Goal: Task Accomplishment & Management: Manage account settings

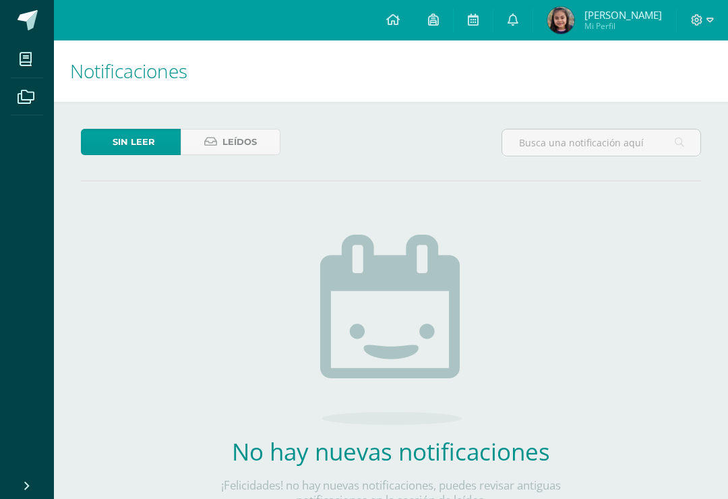
click at [702, 14] on icon at bounding box center [697, 20] width 12 height 12
click at [676, 93] on span "Cerrar sesión" at bounding box center [668, 92] width 61 height 13
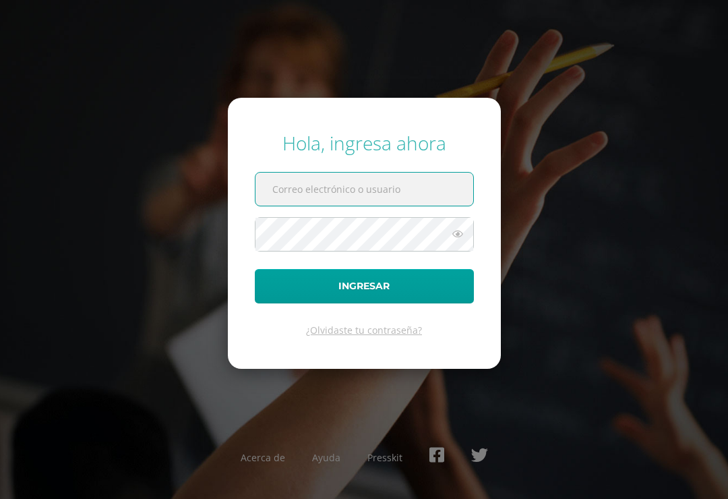
click at [416, 195] on input "text" at bounding box center [364, 189] width 218 height 33
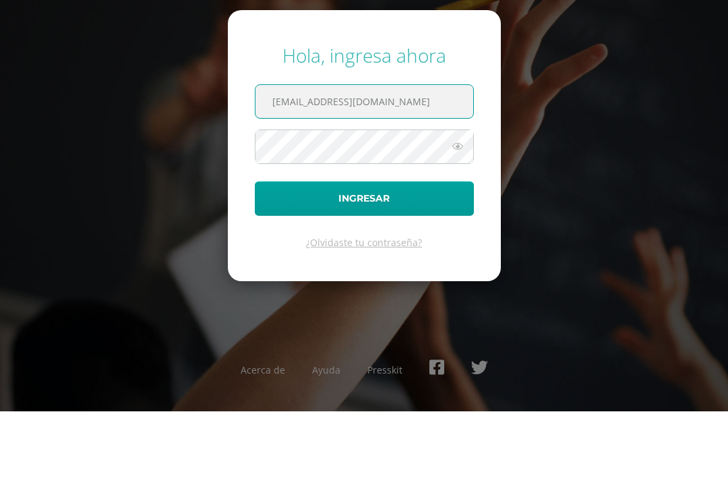
type input "[EMAIL_ADDRESS][DOMAIN_NAME]"
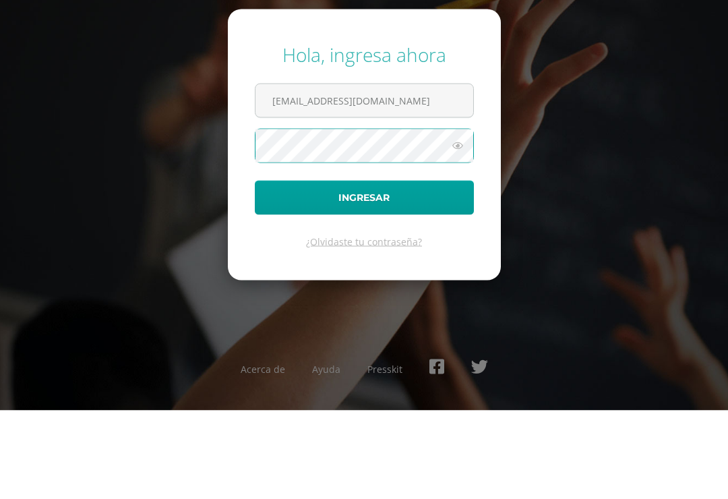
click at [460, 226] on icon at bounding box center [458, 234] width 18 height 16
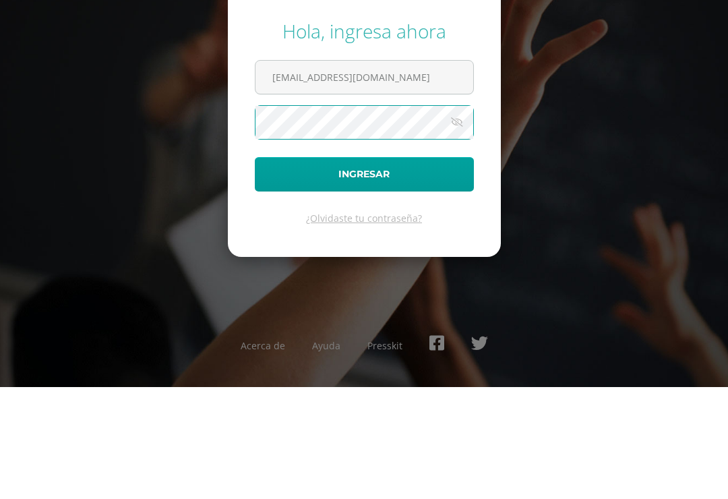
click at [397, 269] on button "Ingresar" at bounding box center [364, 286] width 219 height 34
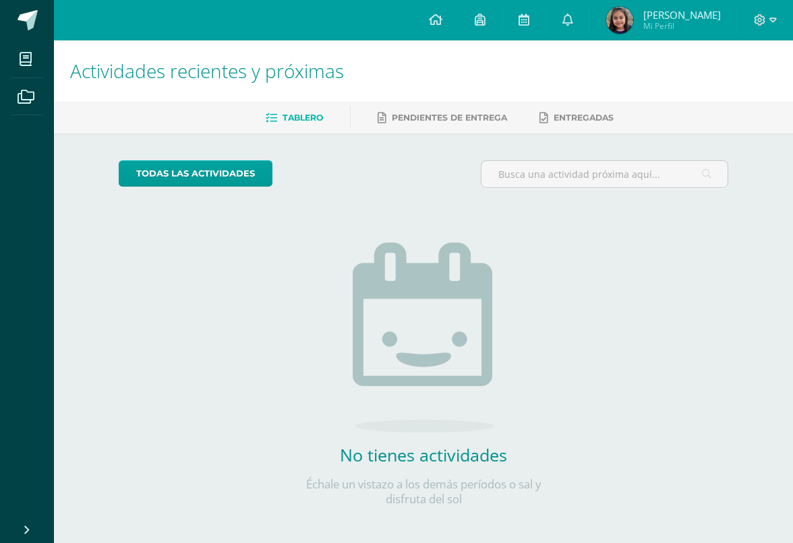
click at [567, 27] on link at bounding box center [567, 20] width 43 height 40
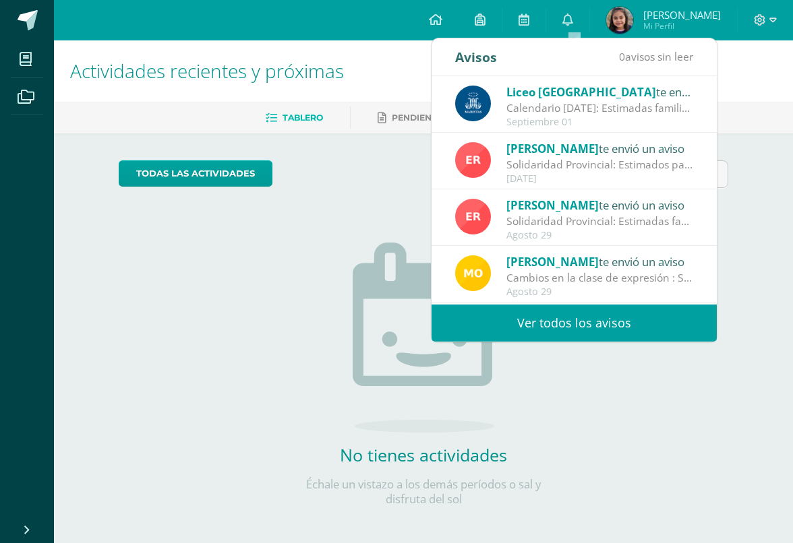
click at [512, 104] on div "Calendario septiembre 2025: Estimadas familias maristas, les compartimos el cal…" at bounding box center [599, 108] width 187 height 16
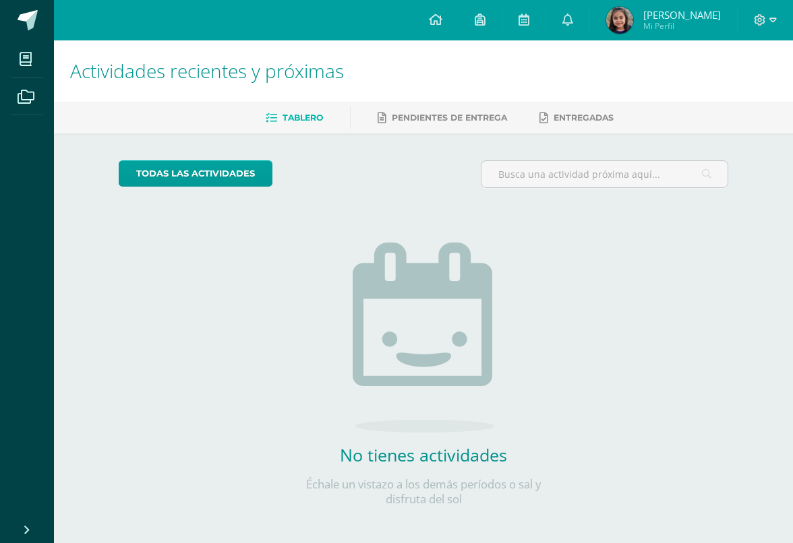
click at [338, 241] on div "No tienes actividades Échale un vistazo a los demás períodos o sal y disfruta d…" at bounding box center [423, 353] width 270 height 308
click at [581, 18] on link at bounding box center [567, 20] width 43 height 40
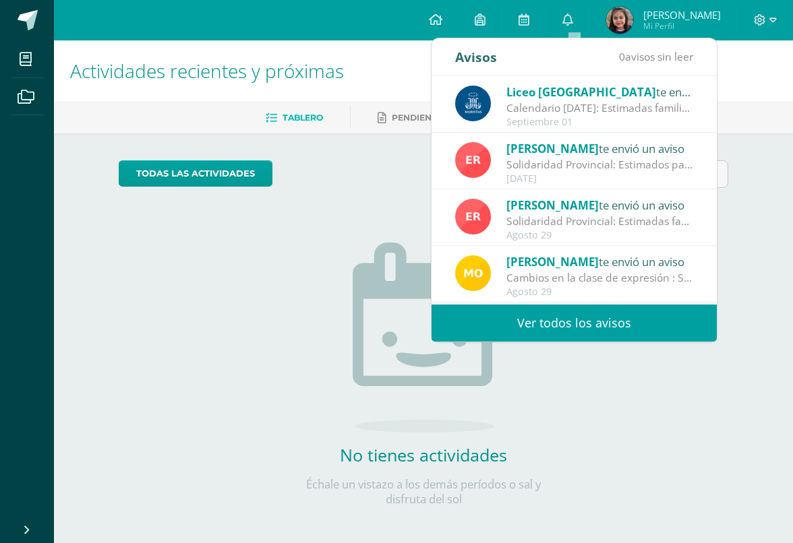
click at [521, 323] on link "Ver todos los avisos" at bounding box center [573, 323] width 285 height 37
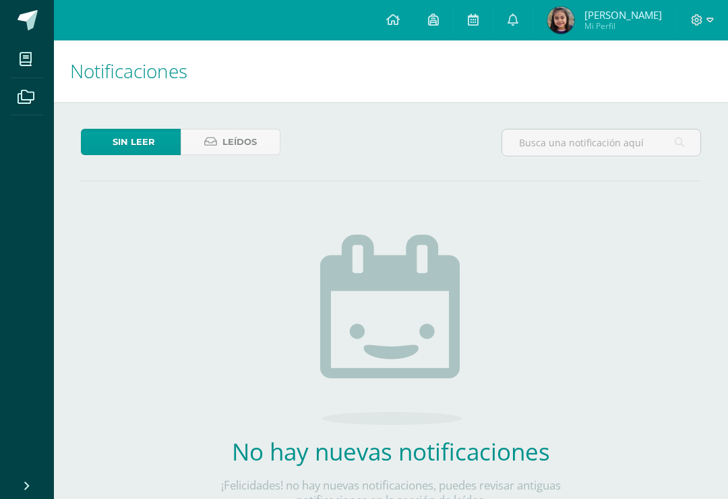
click at [226, 148] on span "Leídos" at bounding box center [239, 141] width 34 height 25
